Goal: Navigation & Orientation: Understand site structure

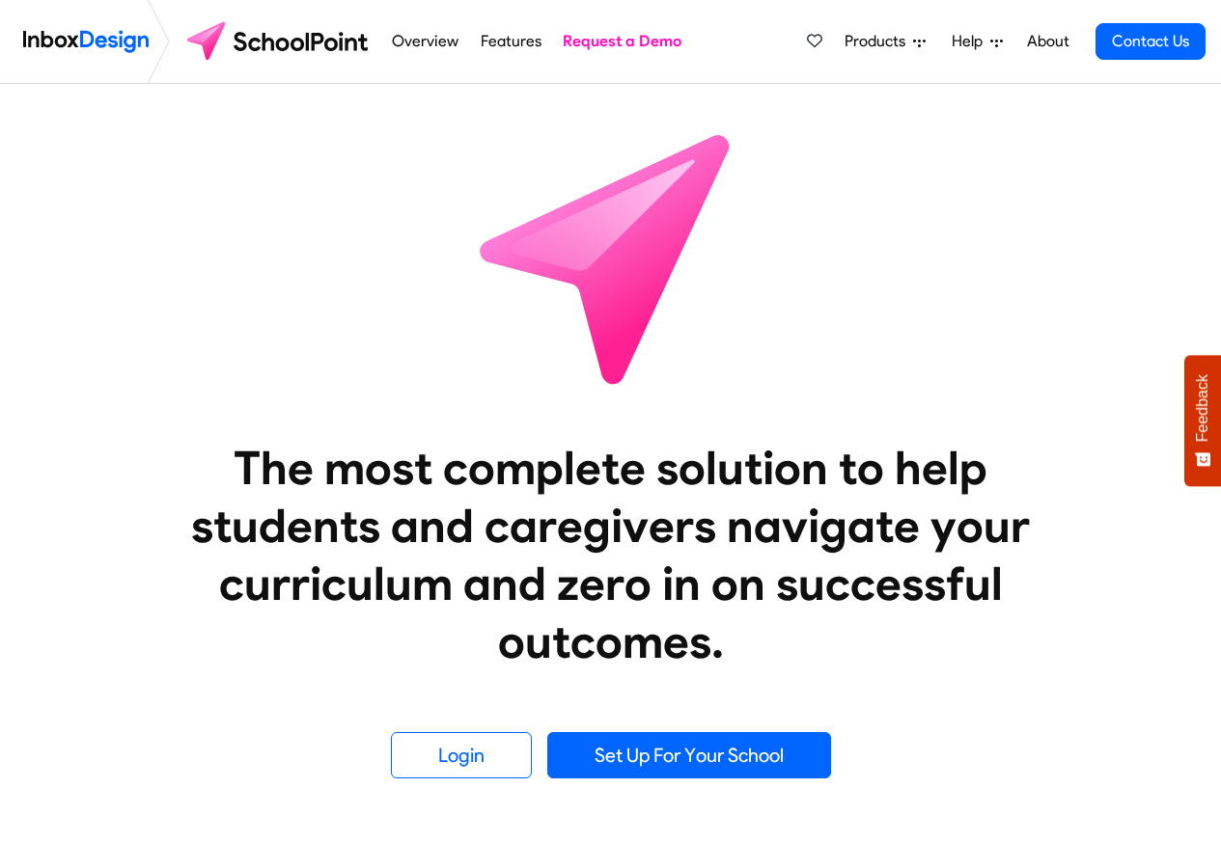
click at [864, 41] on span "Products" at bounding box center [878, 41] width 69 height 23
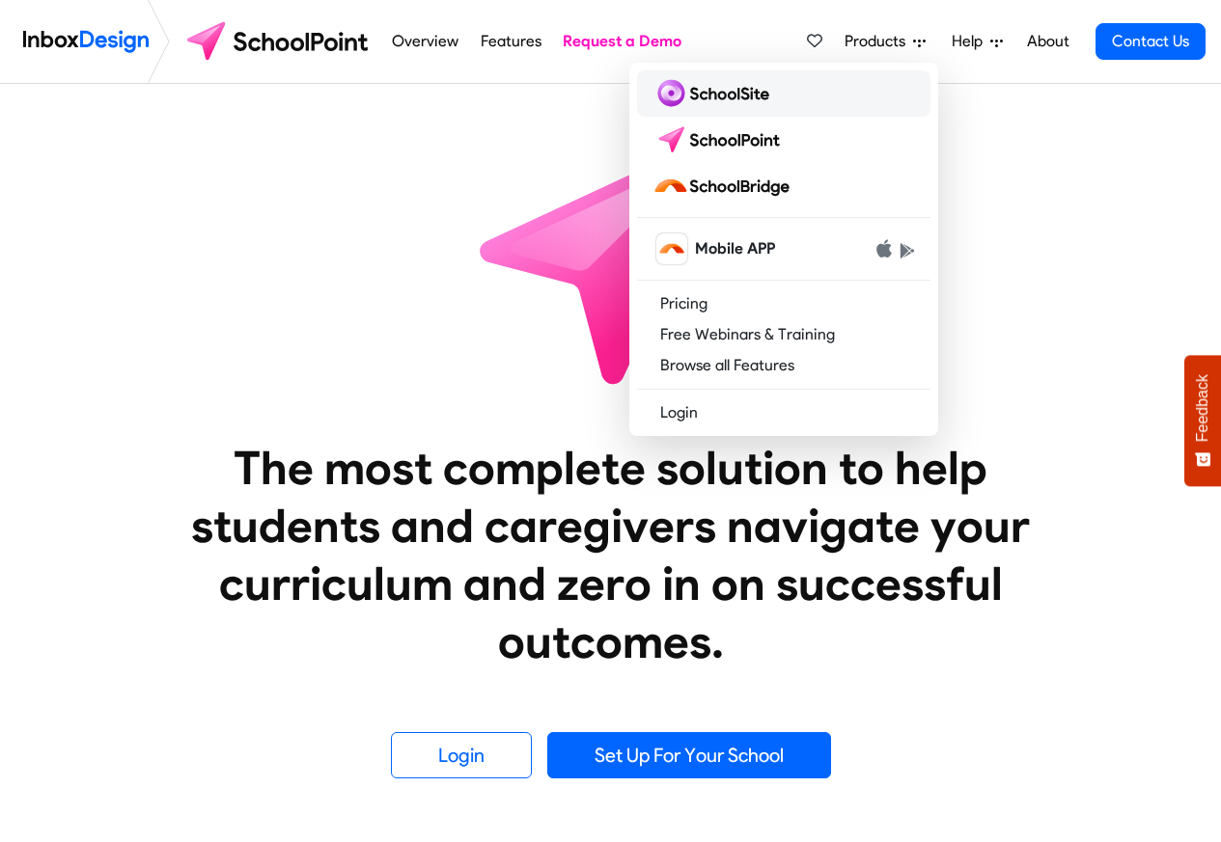
click at [700, 96] on img at bounding box center [714, 93] width 124 height 31
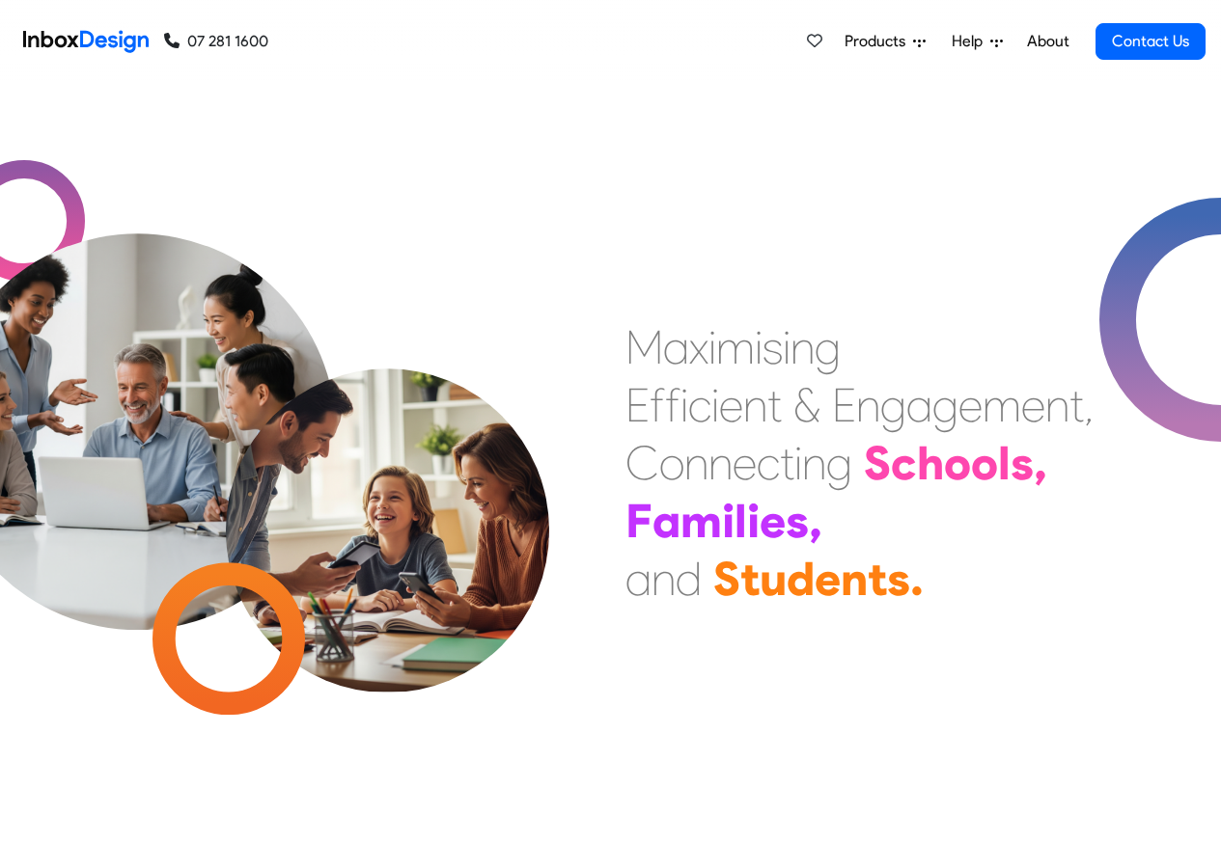
click at [871, 41] on span "Products" at bounding box center [878, 41] width 69 height 23
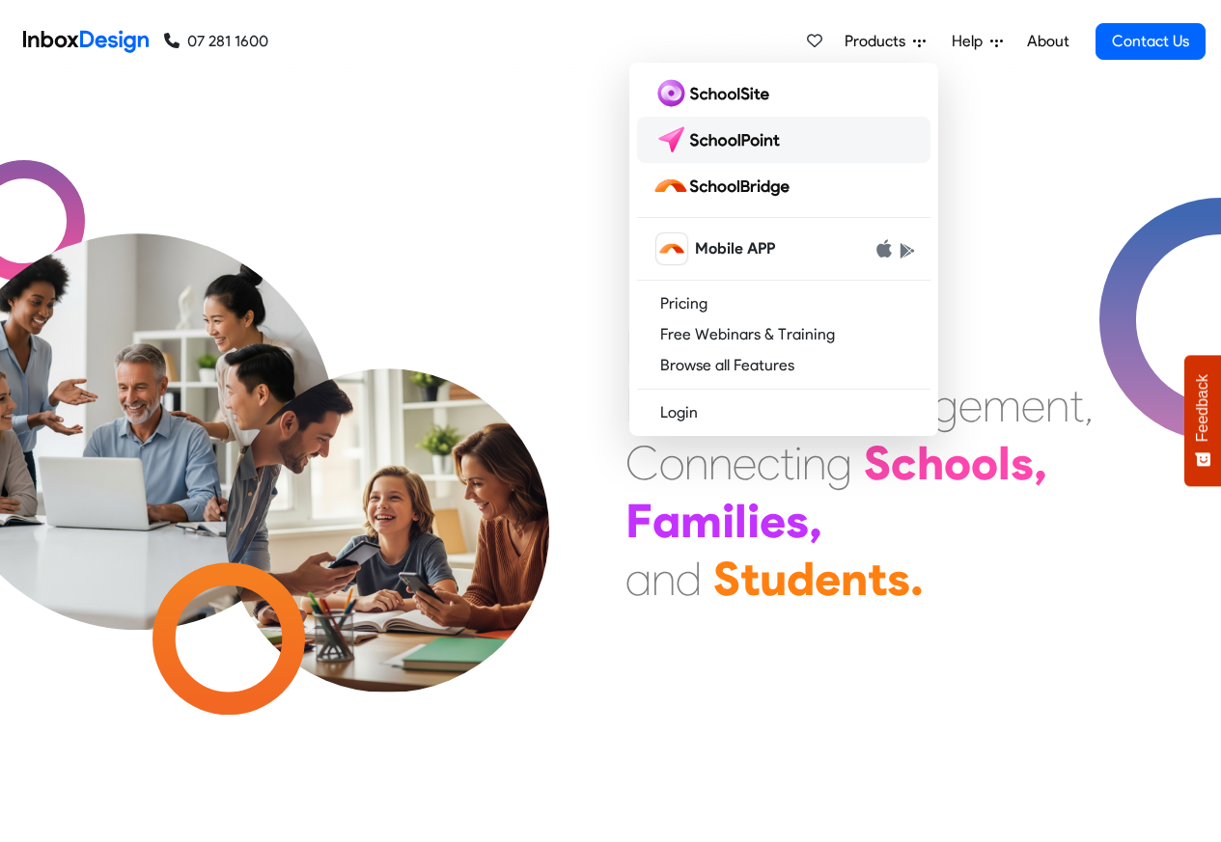
click at [717, 138] on img at bounding box center [720, 139] width 136 height 31
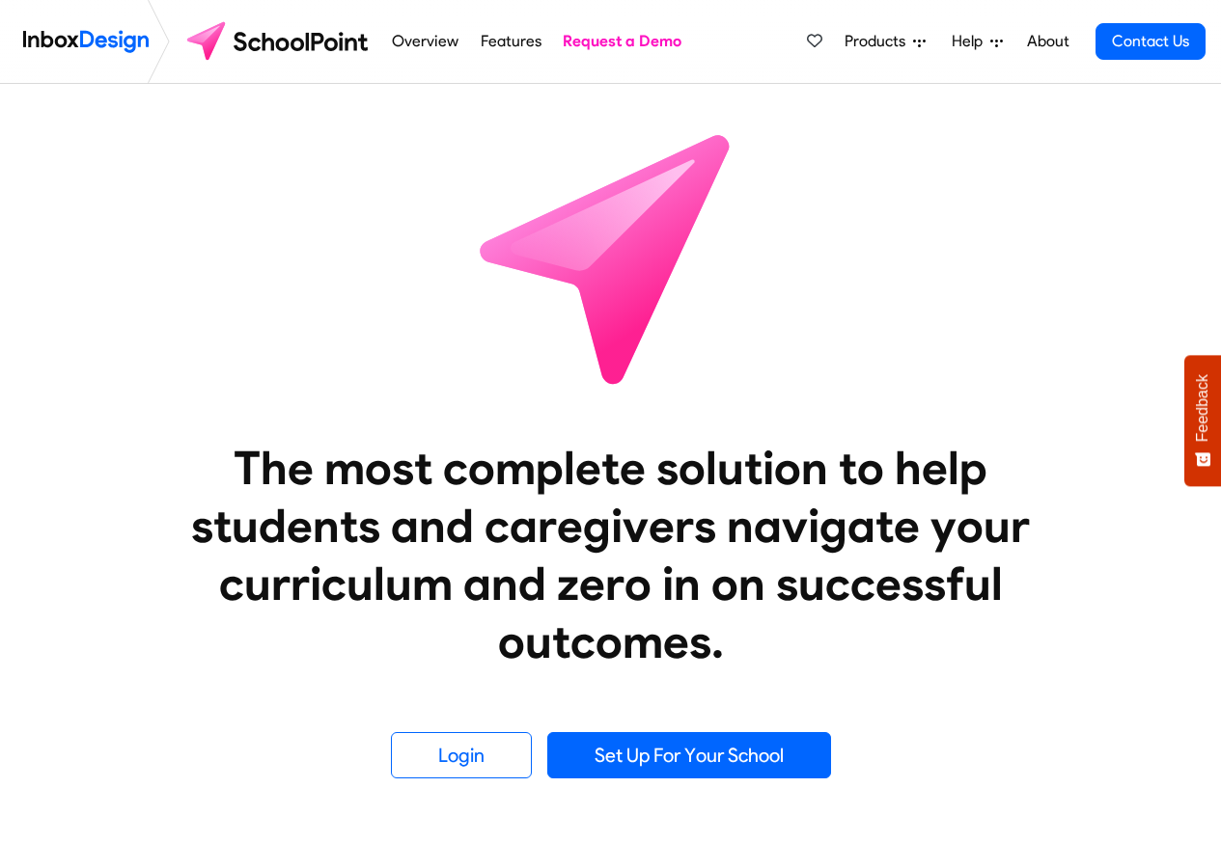
click at [873, 41] on span "Products" at bounding box center [878, 41] width 69 height 23
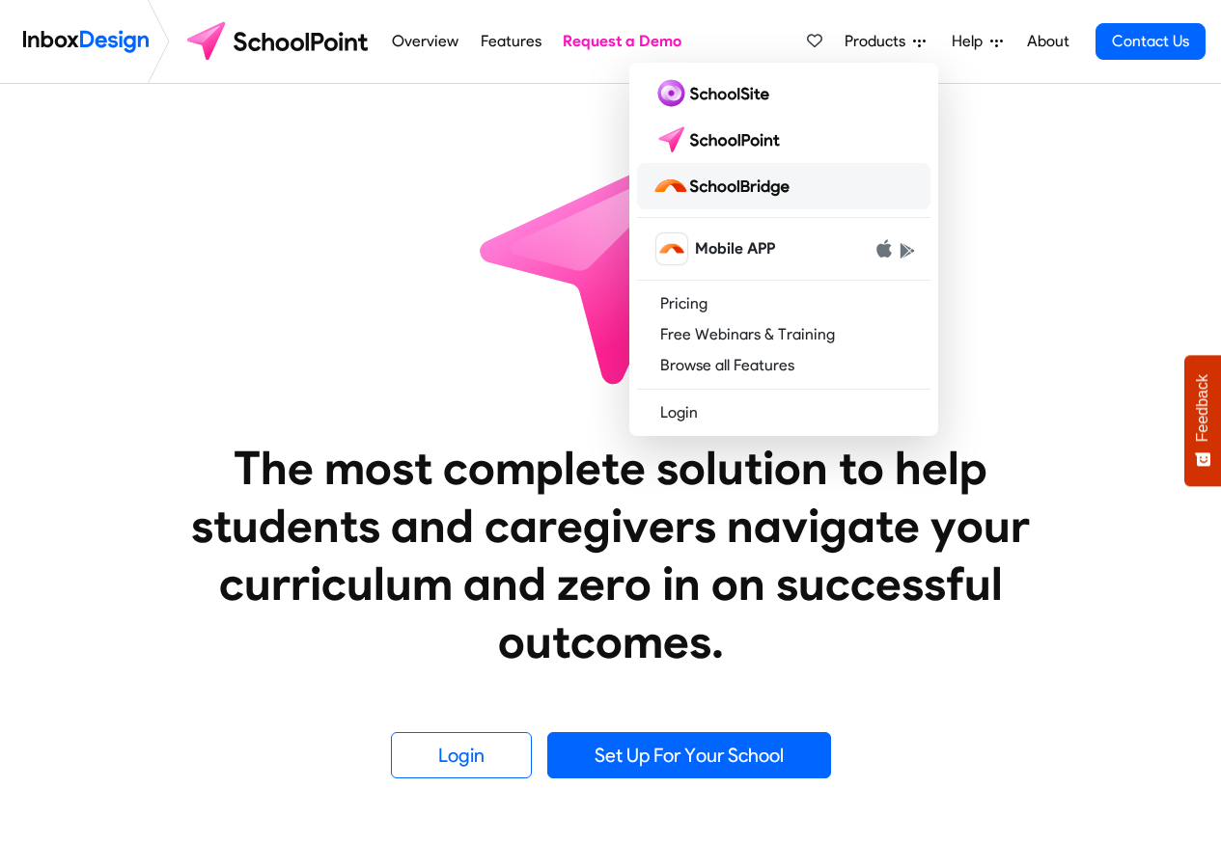
click at [707, 188] on img at bounding box center [724, 186] width 145 height 31
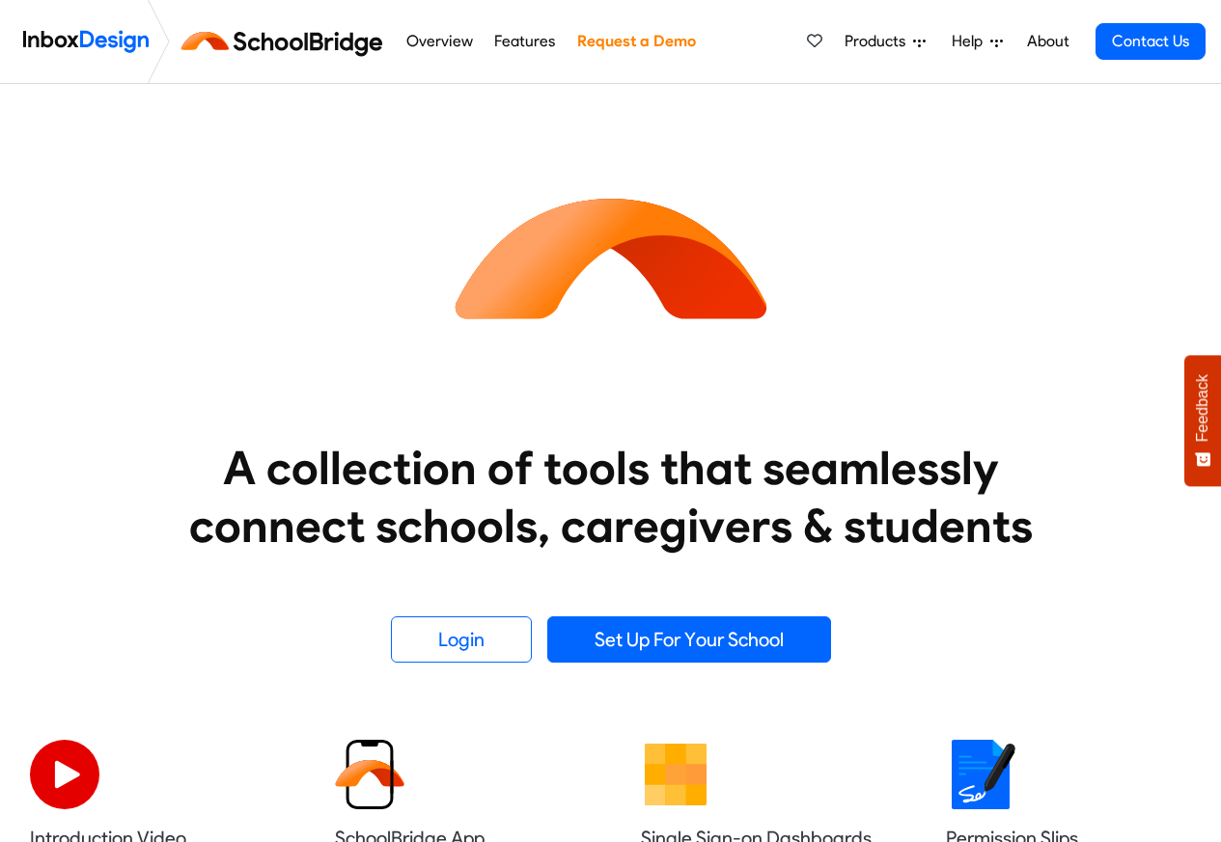
click at [1057, 41] on link "About" at bounding box center [1047, 41] width 53 height 39
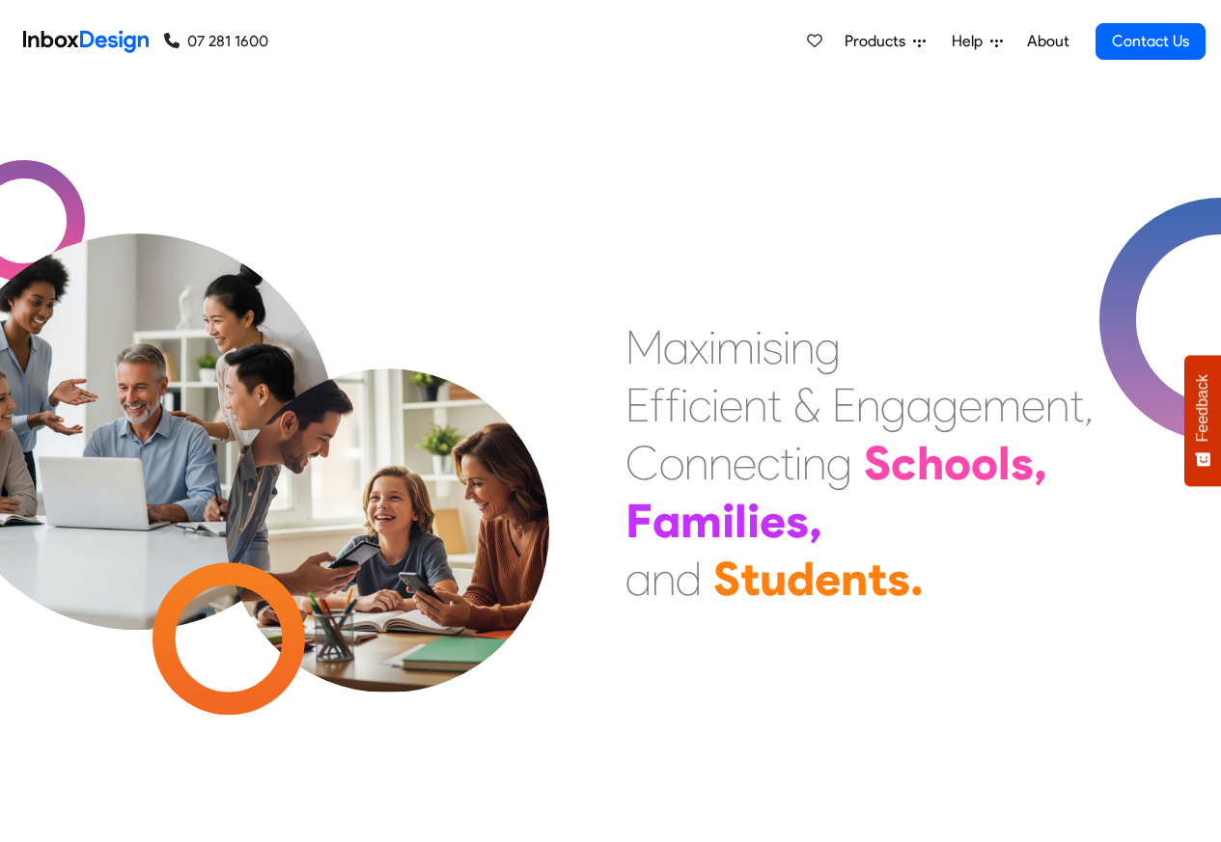
click at [961, 41] on span "Help" at bounding box center [970, 41] width 39 height 23
